Goal: Find specific page/section: Find specific page/section

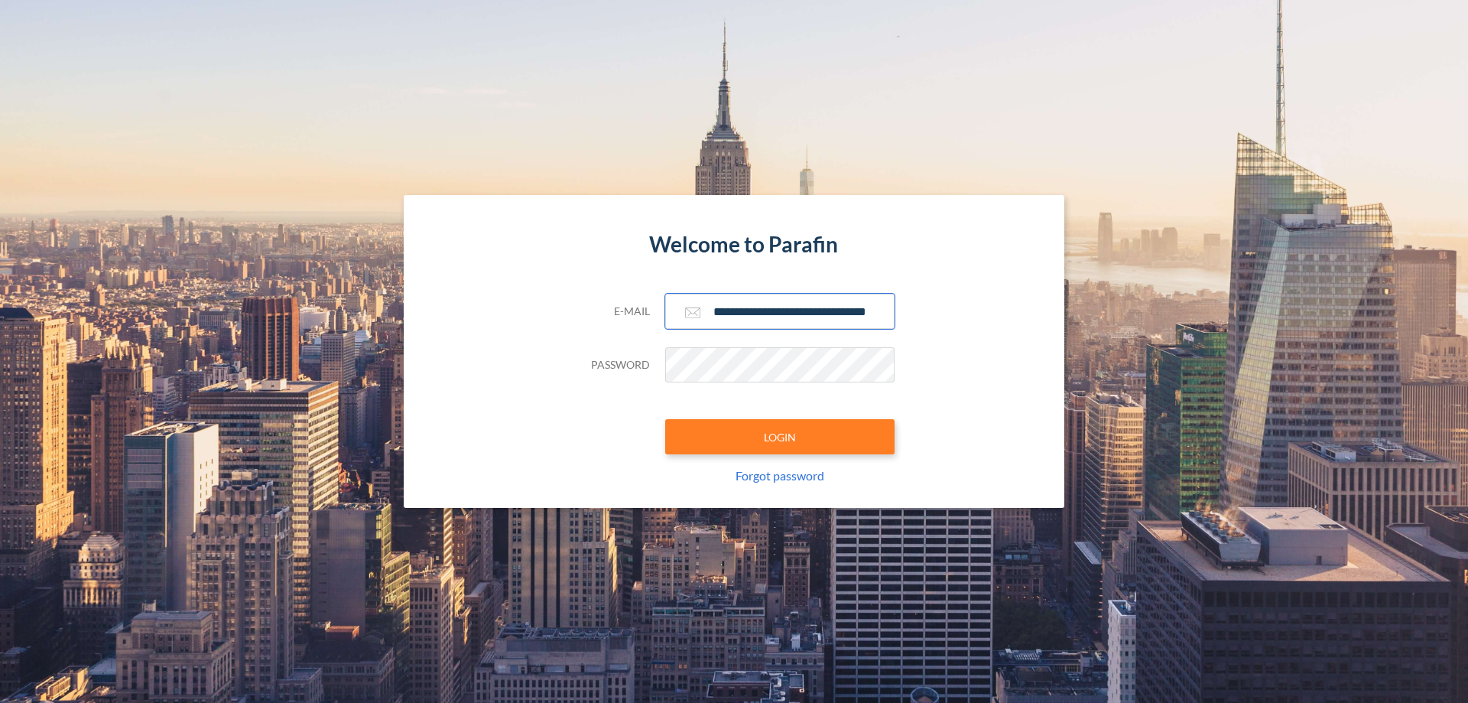
type input "**********"
click at [780, 437] on button "LOGIN" at bounding box center [779, 436] width 229 height 35
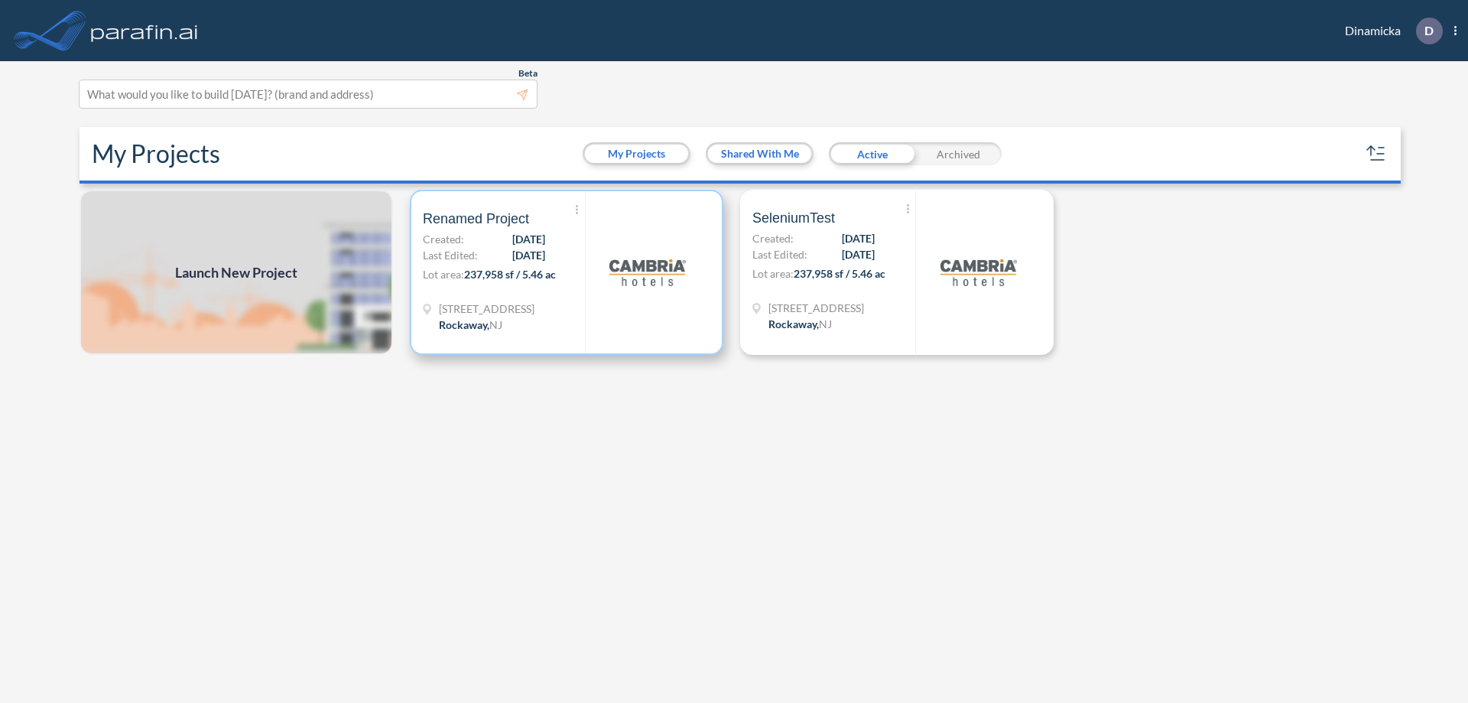
scroll to position [4, 0]
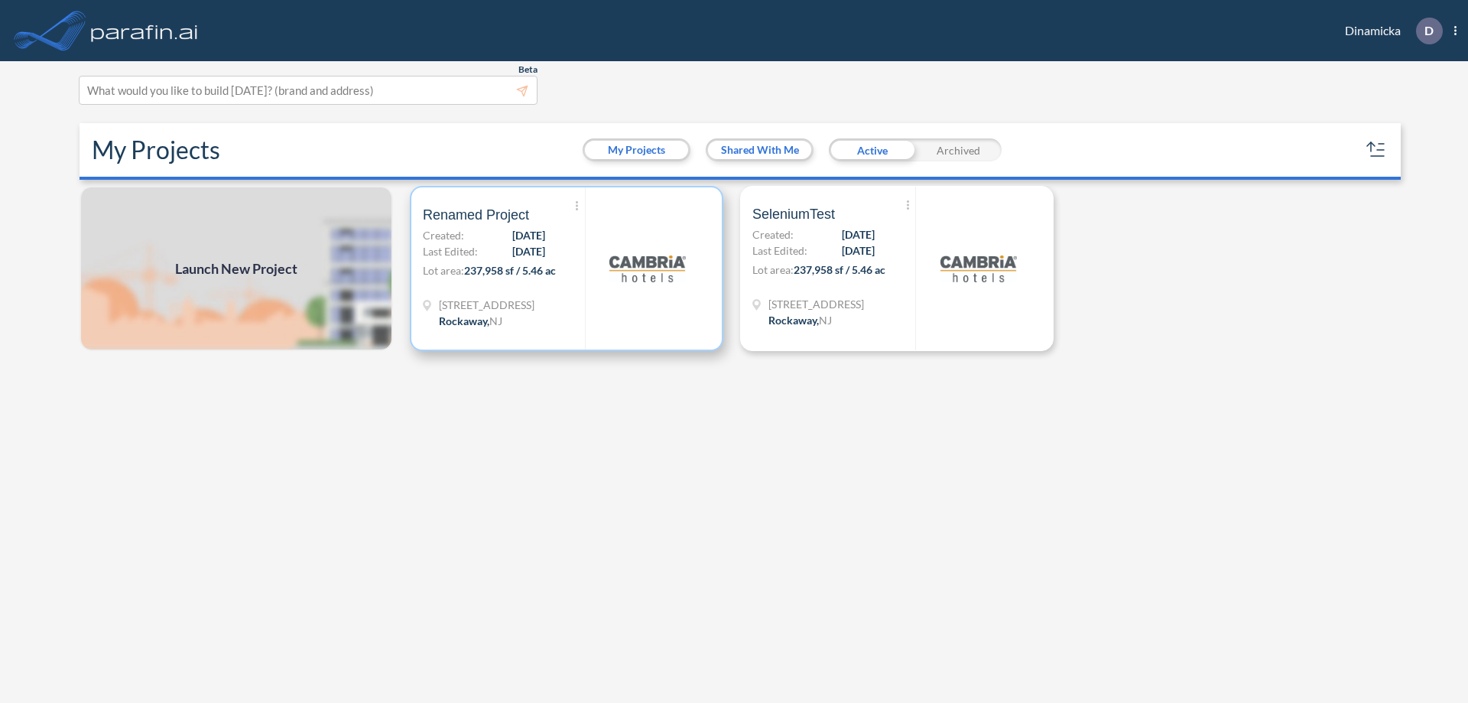
click at [567, 268] on p "Lot area: 237,958 sf / 5.46 ac" at bounding box center [504, 273] width 162 height 22
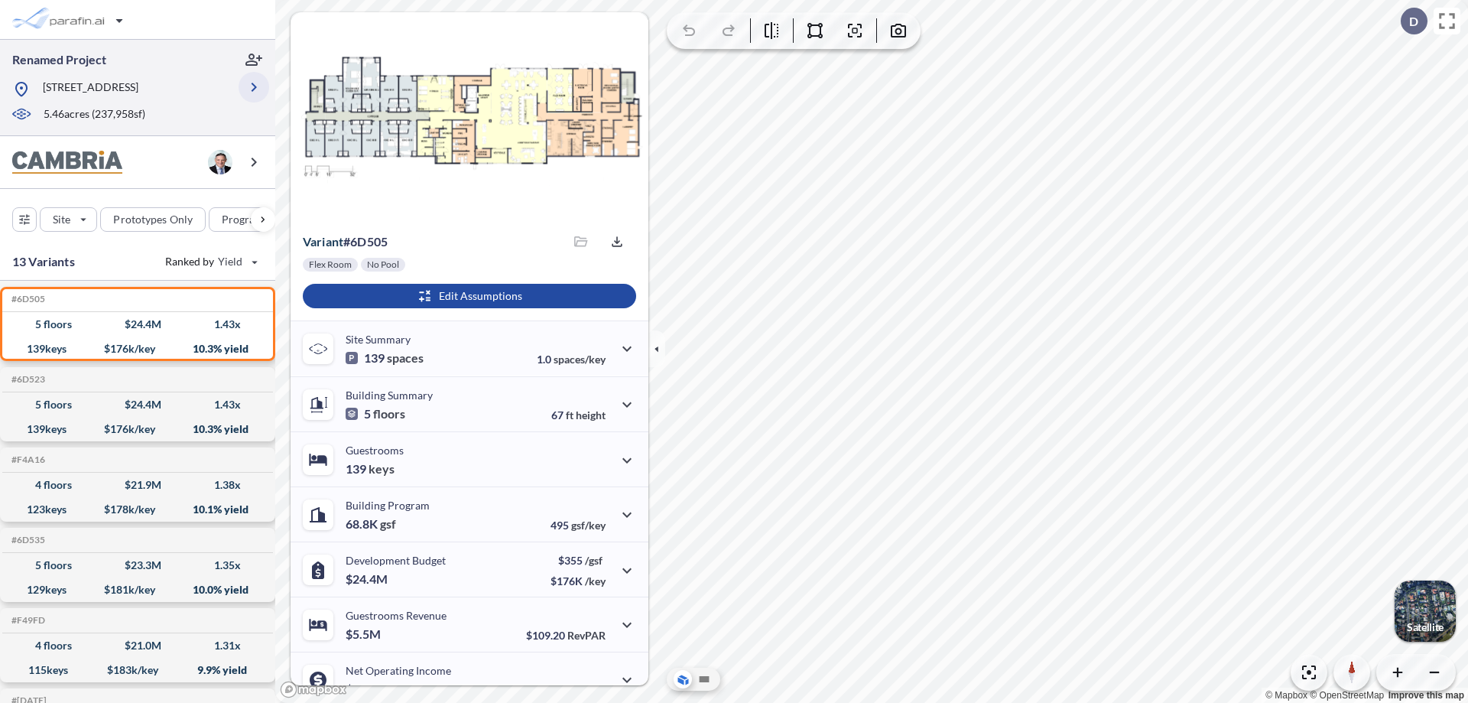
click at [254, 87] on icon "button" at bounding box center [254, 87] width 18 height 18
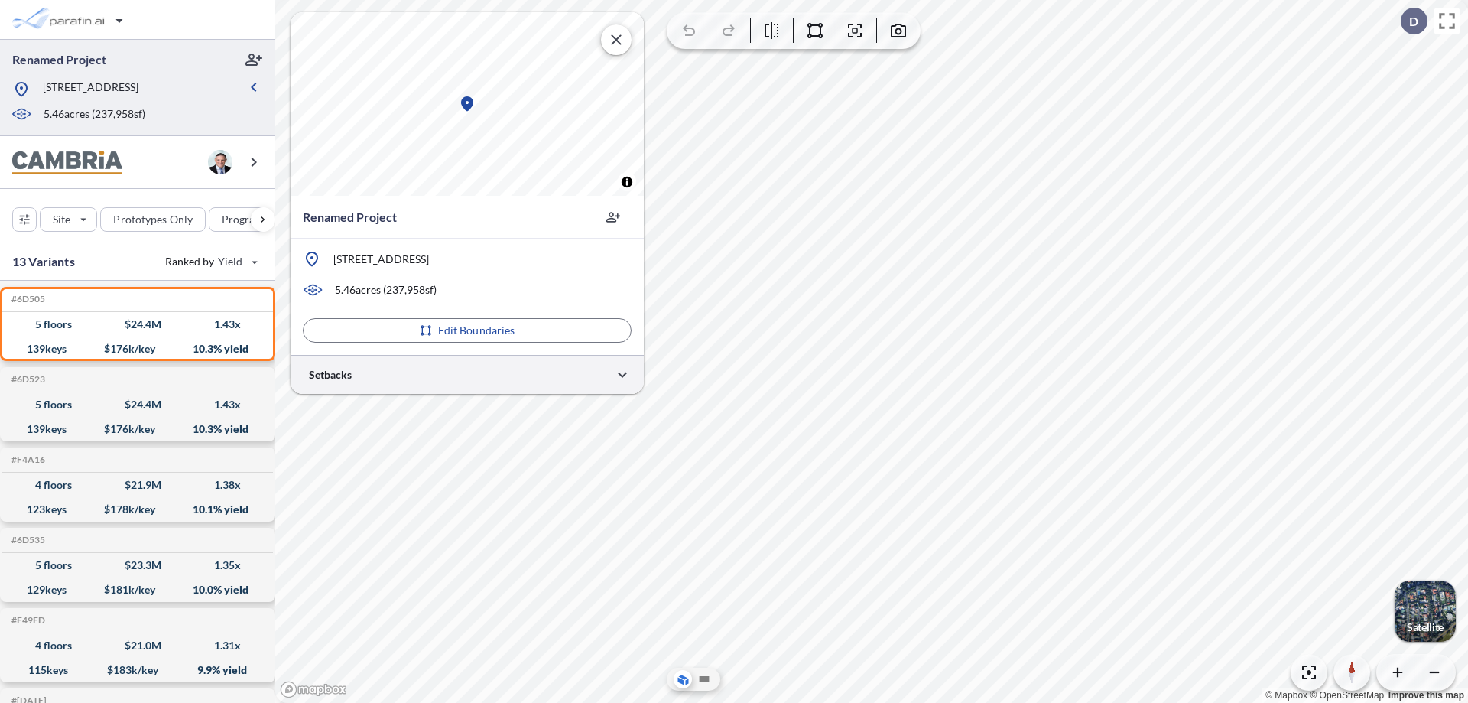
click at [467, 374] on div at bounding box center [467, 374] width 353 height 39
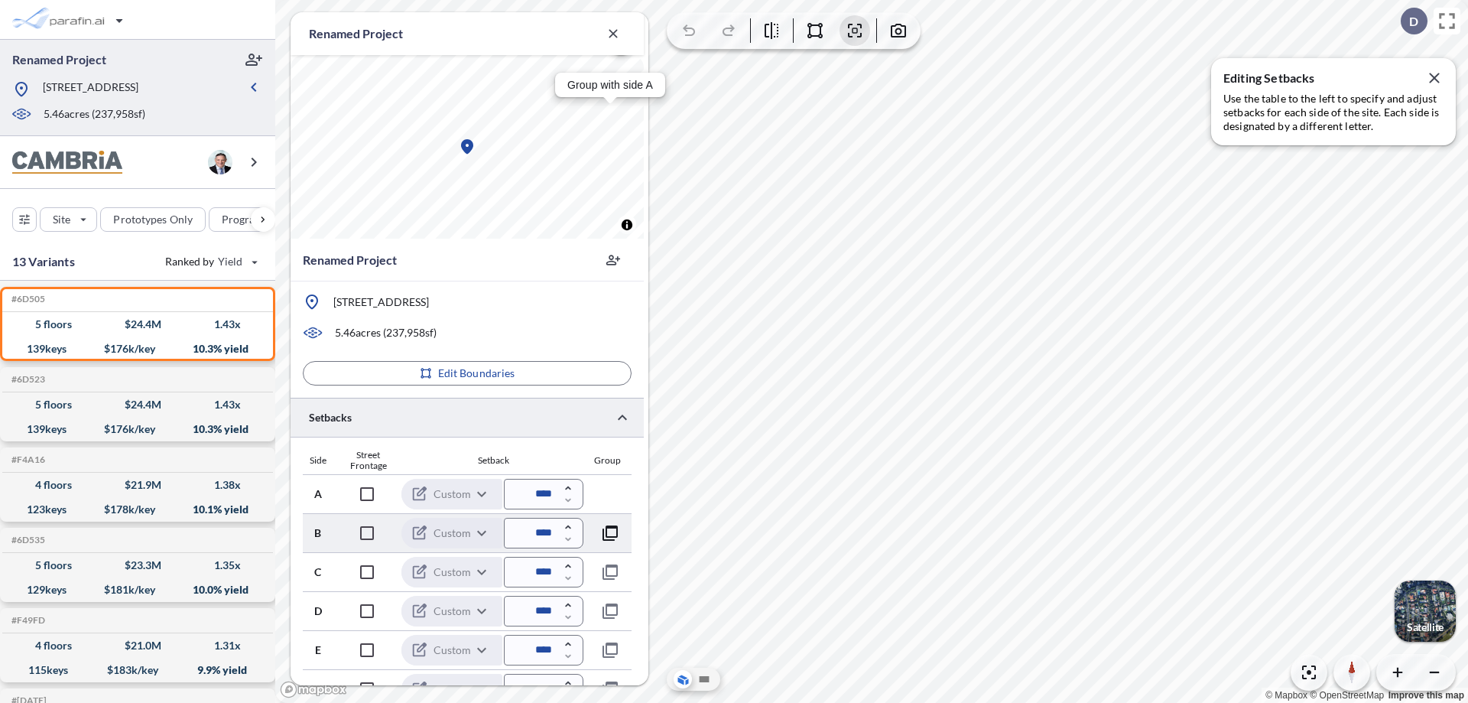
scroll to position [413, 0]
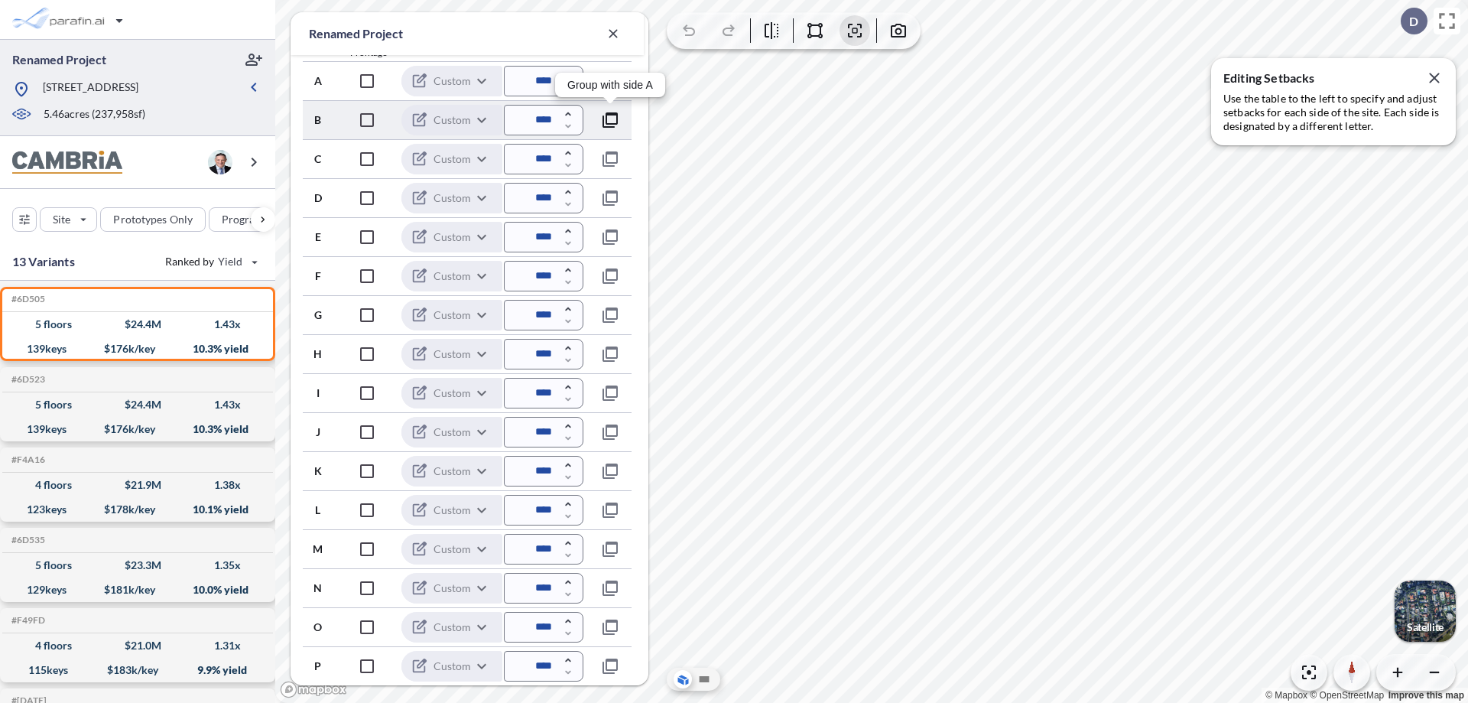
click at [610, 119] on icon "button" at bounding box center [610, 120] width 18 height 18
